Goal: Navigation & Orientation: Find specific page/section

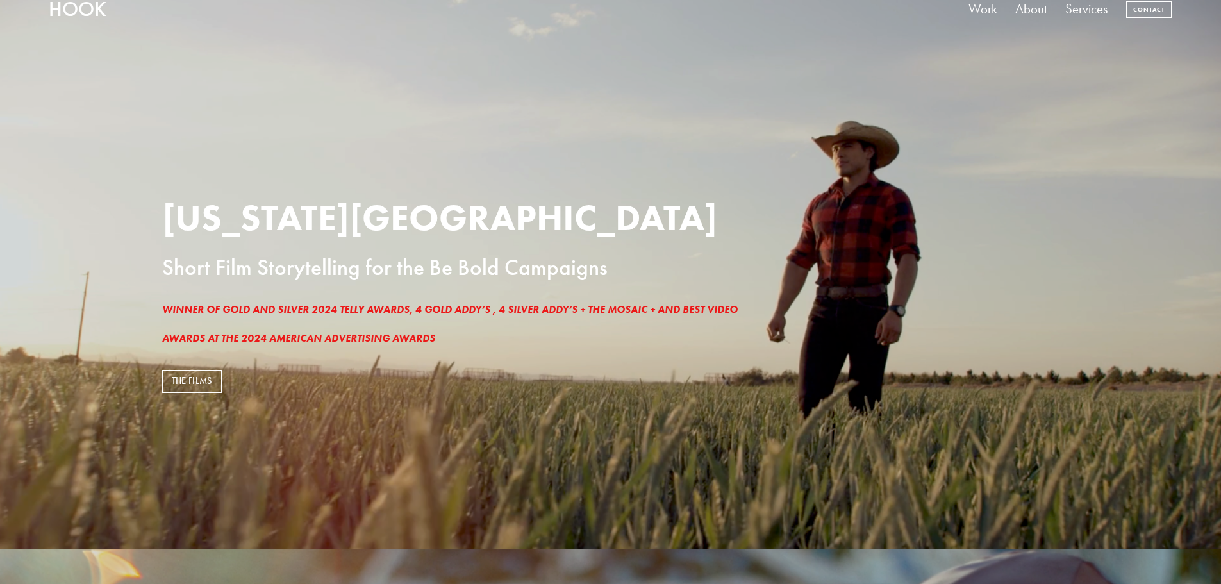
scroll to position [64, 0]
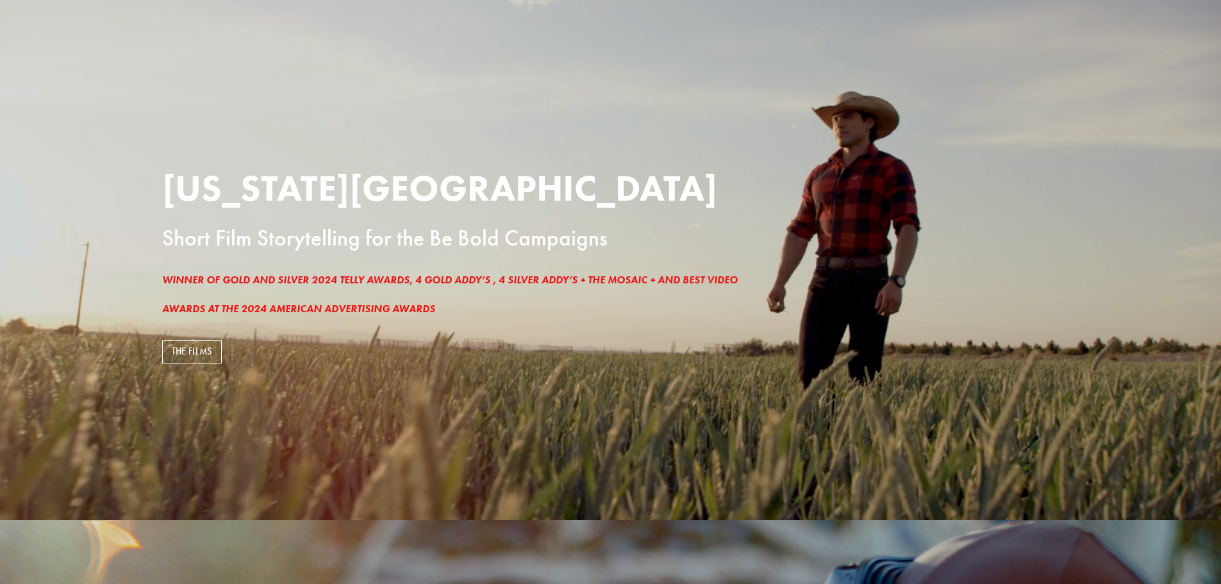
click at [185, 348] on link "THE FILMS" at bounding box center [192, 351] width 60 height 23
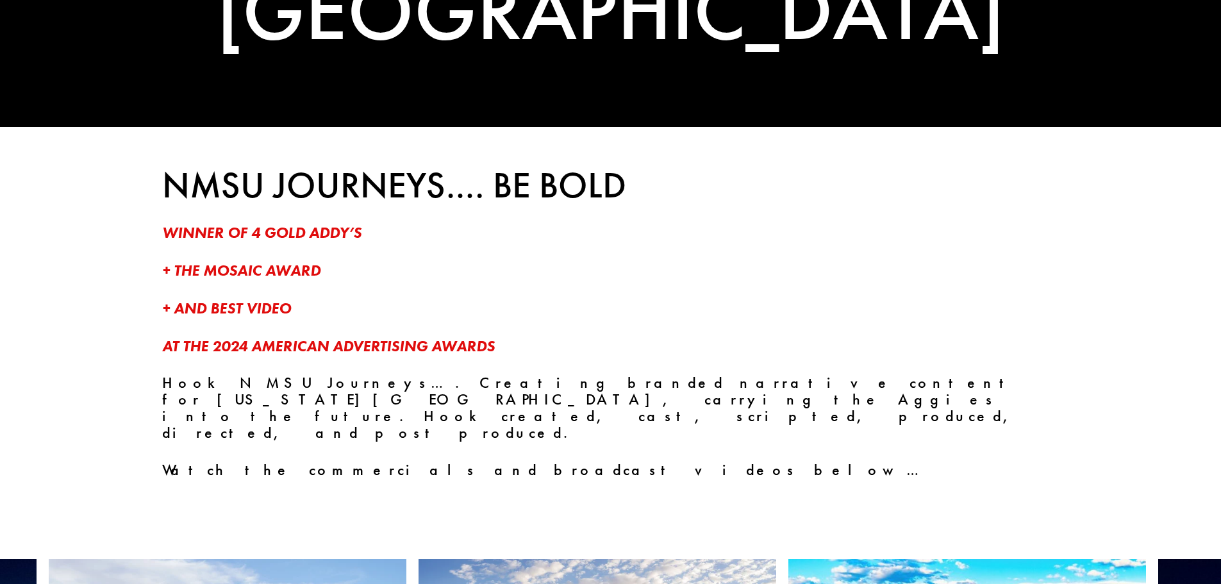
scroll to position [256, 0]
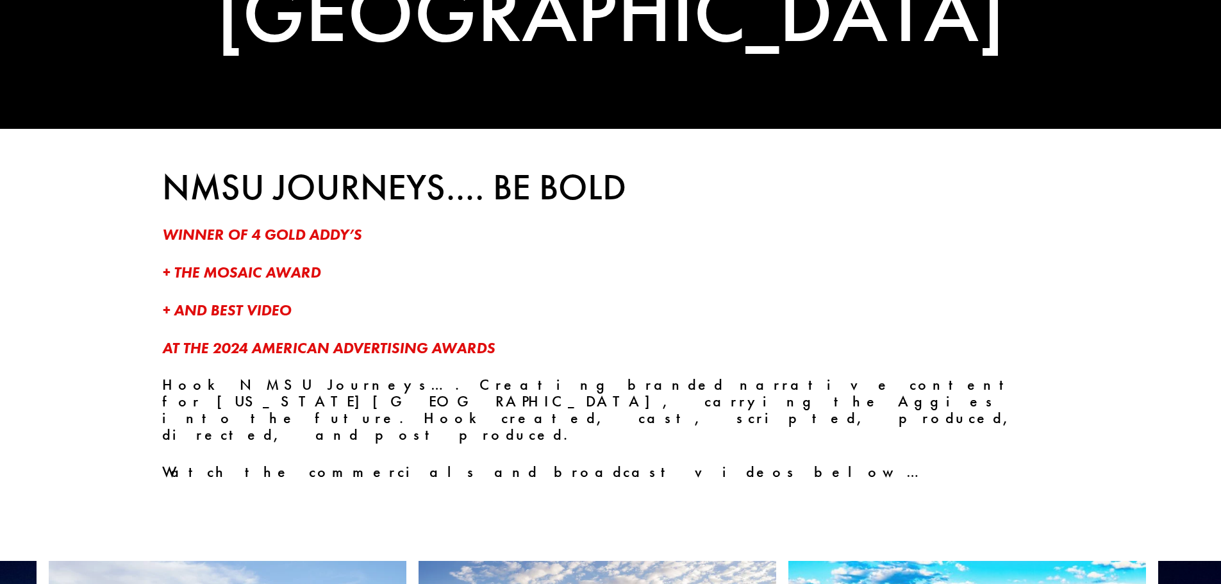
click at [274, 274] on em "+ THE MOSAIC AWARD" at bounding box center [241, 272] width 158 height 19
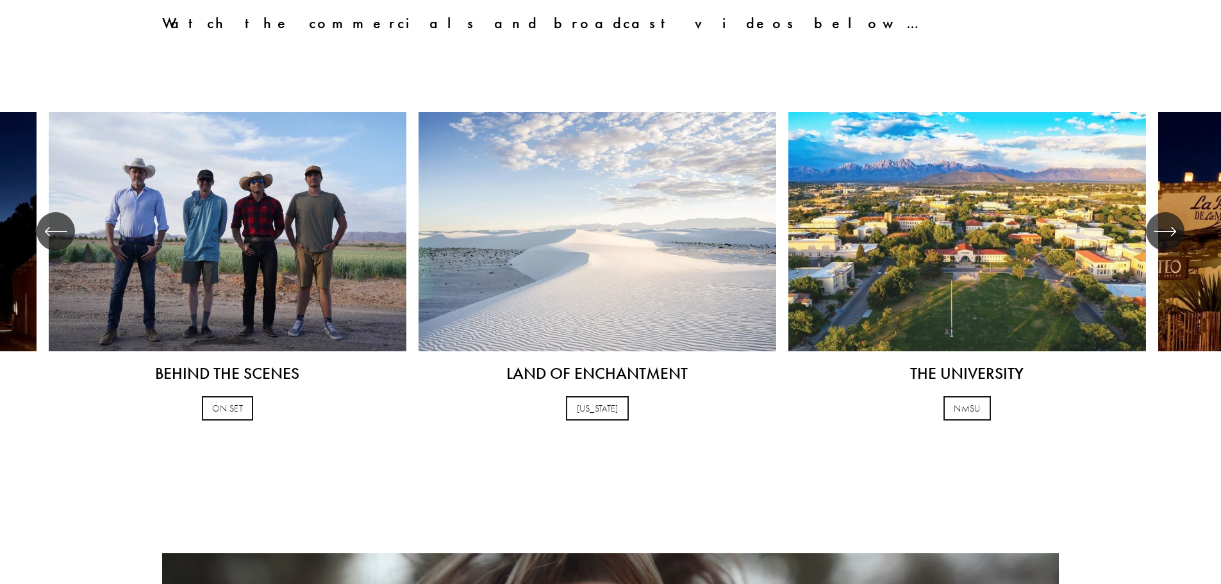
scroll to position [769, 0]
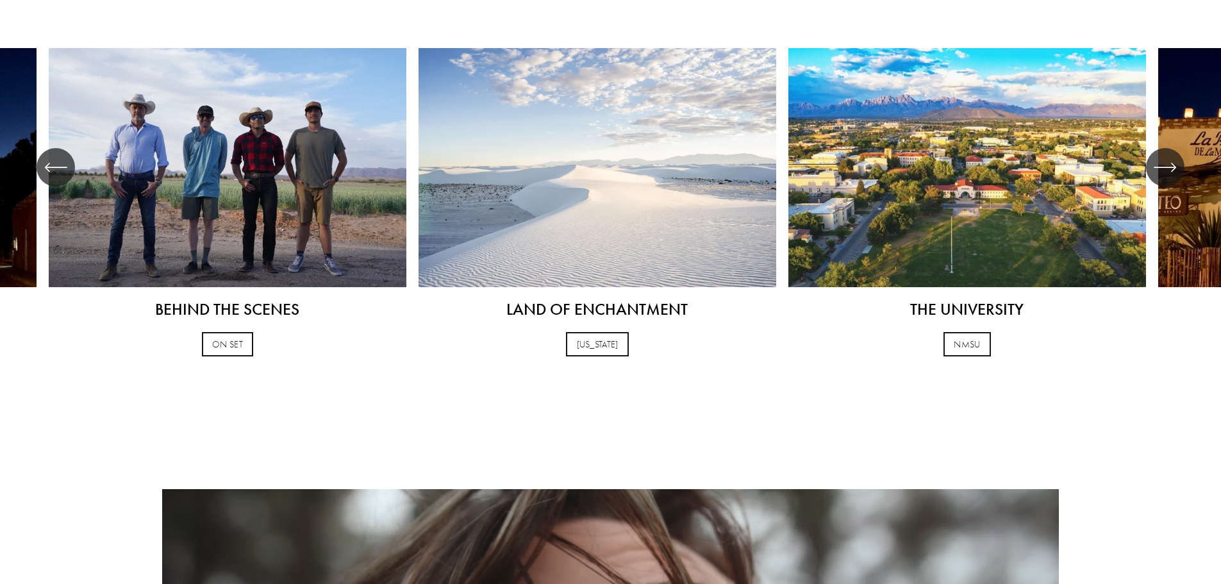
click at [1177, 149] on div "\a \a \a Next\a \a" at bounding box center [1165, 167] width 38 height 38
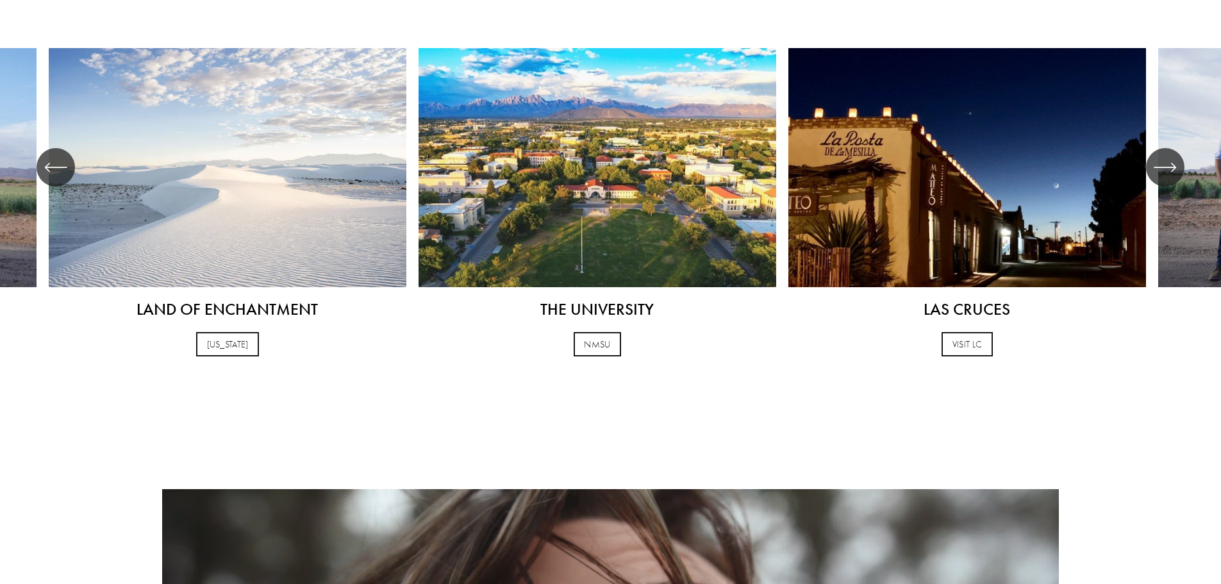
click at [1171, 156] on icon "\a \a \a Next\a \a" at bounding box center [1165, 167] width 23 height 23
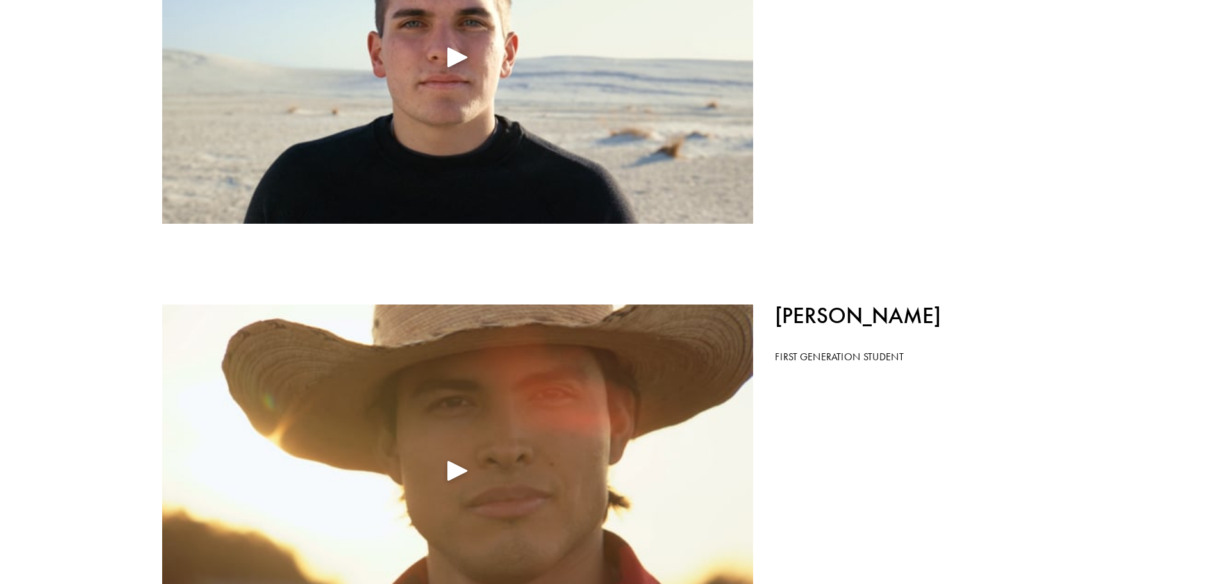
scroll to position [3206, 0]
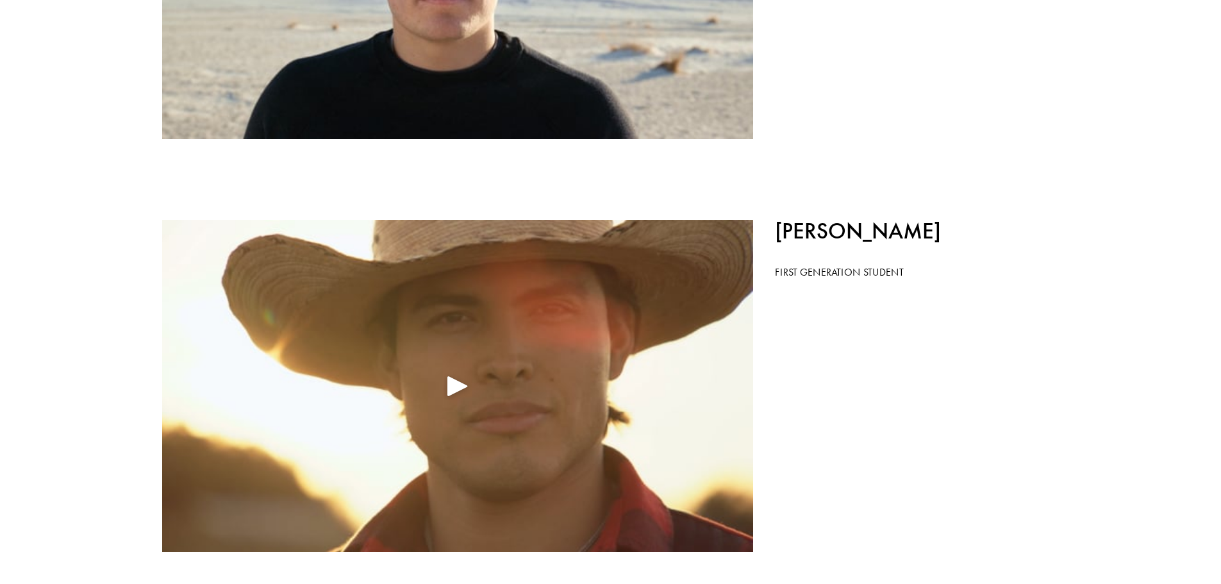
click at [456, 371] on div "Play" at bounding box center [457, 386] width 31 height 31
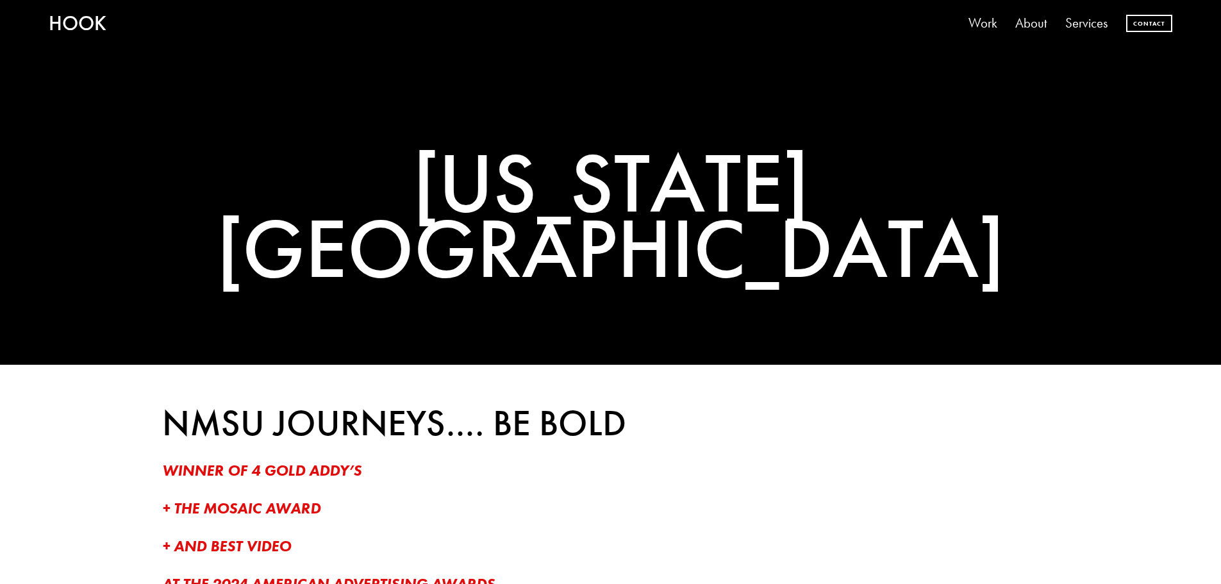
scroll to position [0, 0]
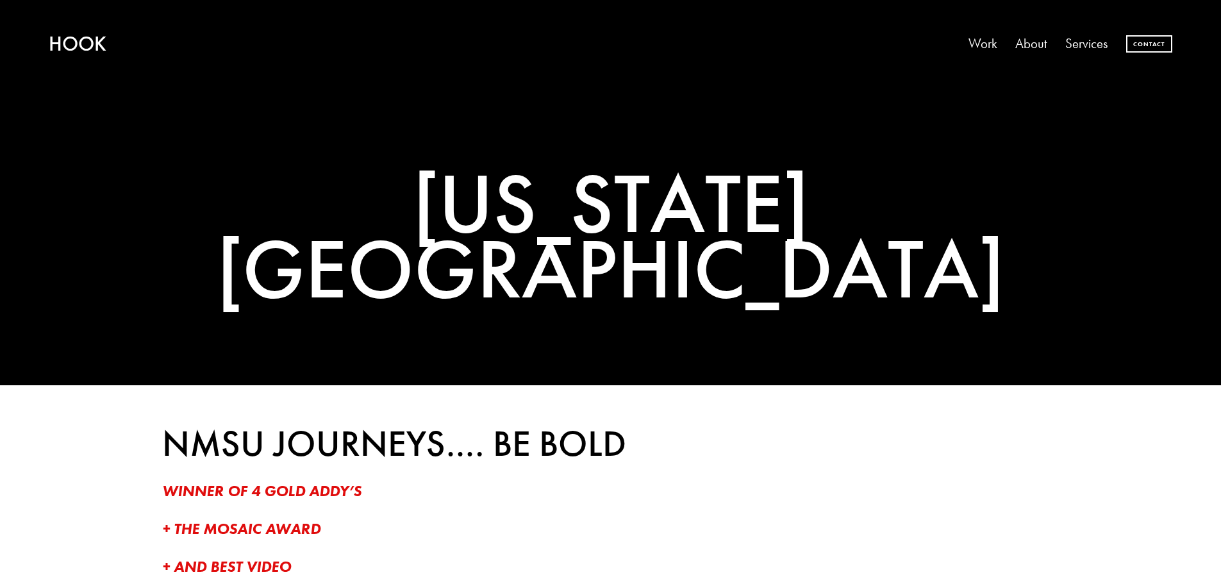
click at [981, 39] on link "Work" at bounding box center [983, 44] width 29 height 27
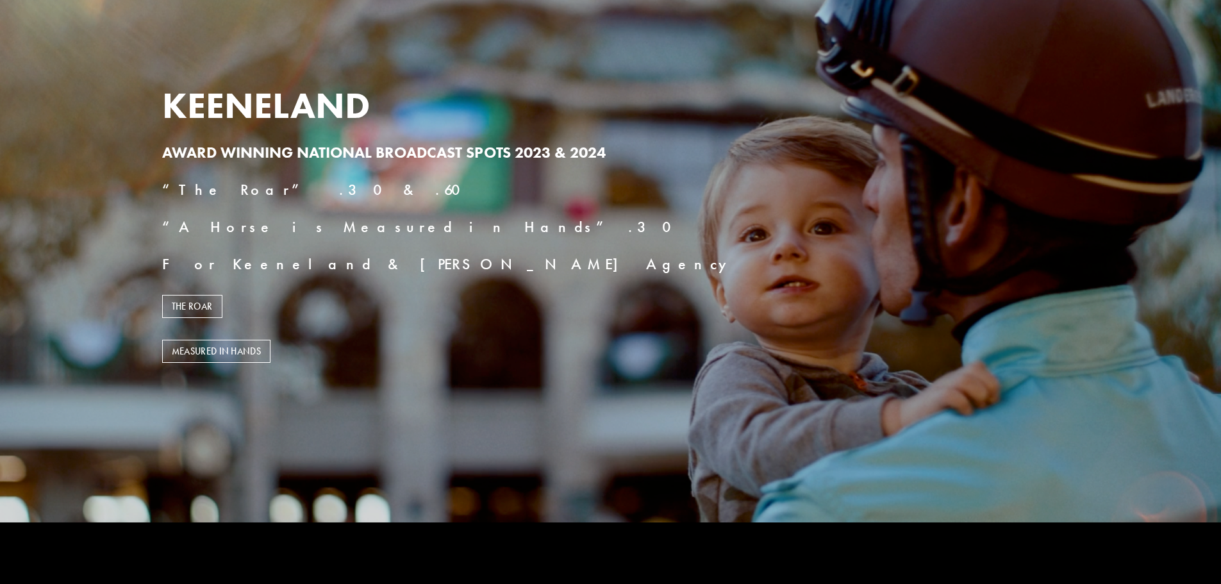
scroll to position [641, 0]
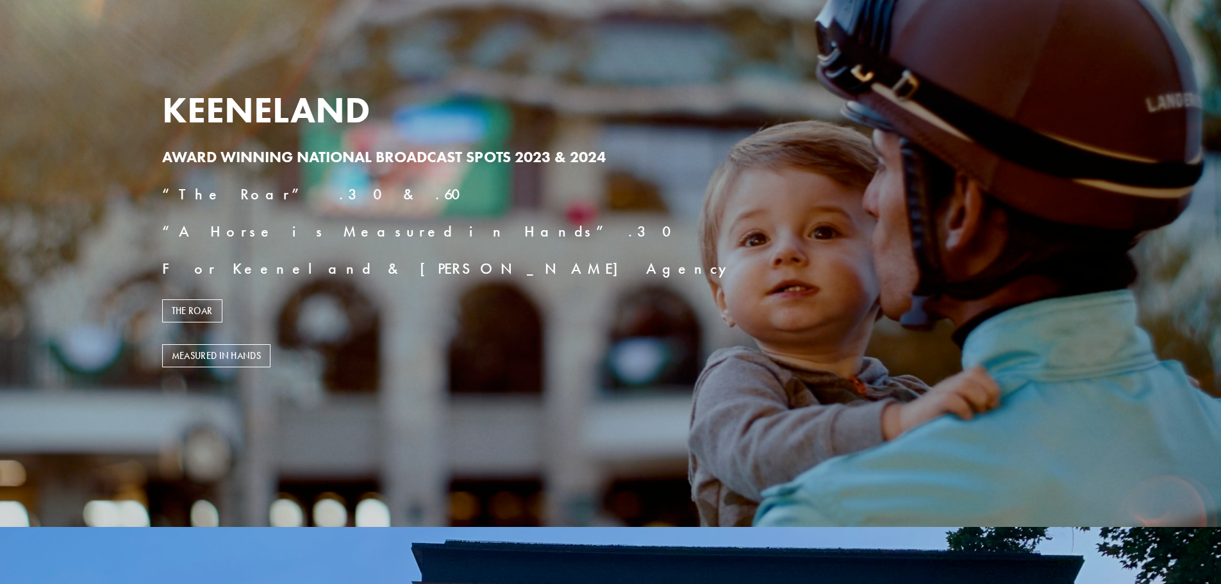
click at [183, 312] on link "THE ROAR" at bounding box center [192, 310] width 60 height 23
